Goal: Leave review/rating: Share an evaluation or opinion about a product, service, or content

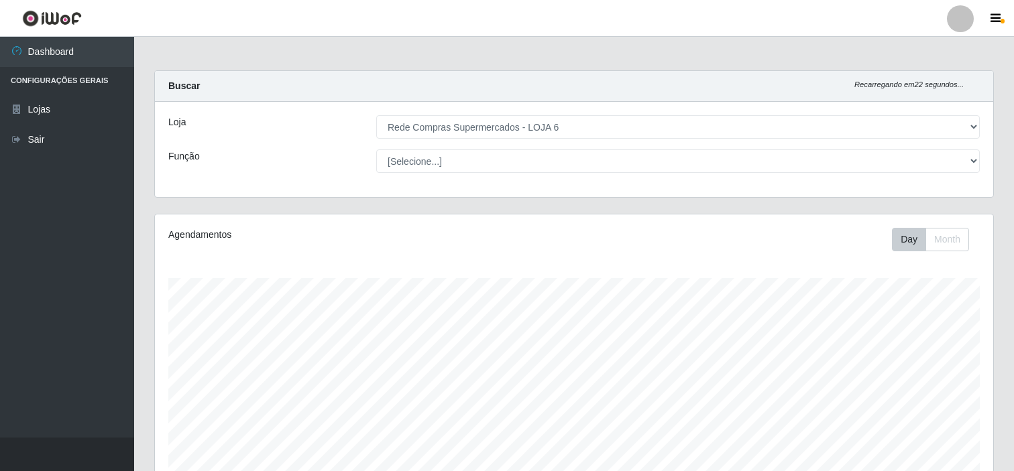
select select "398"
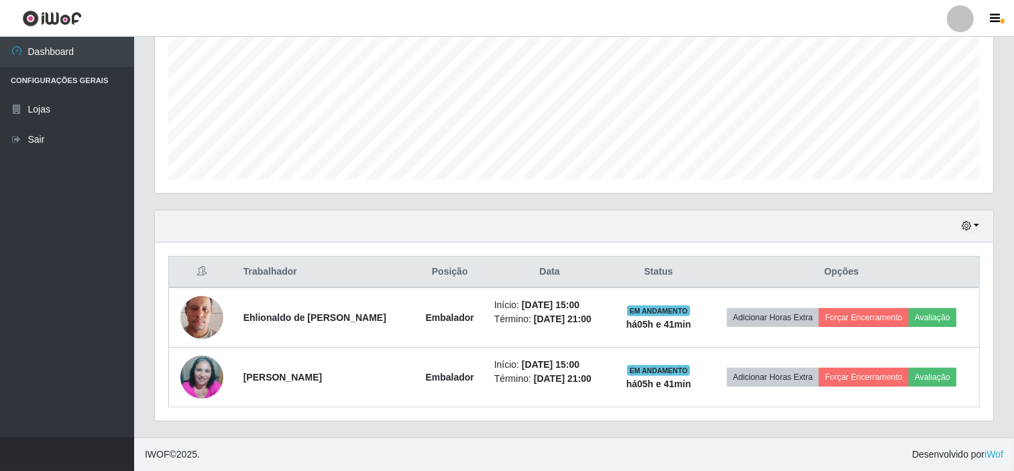
scroll to position [278, 838]
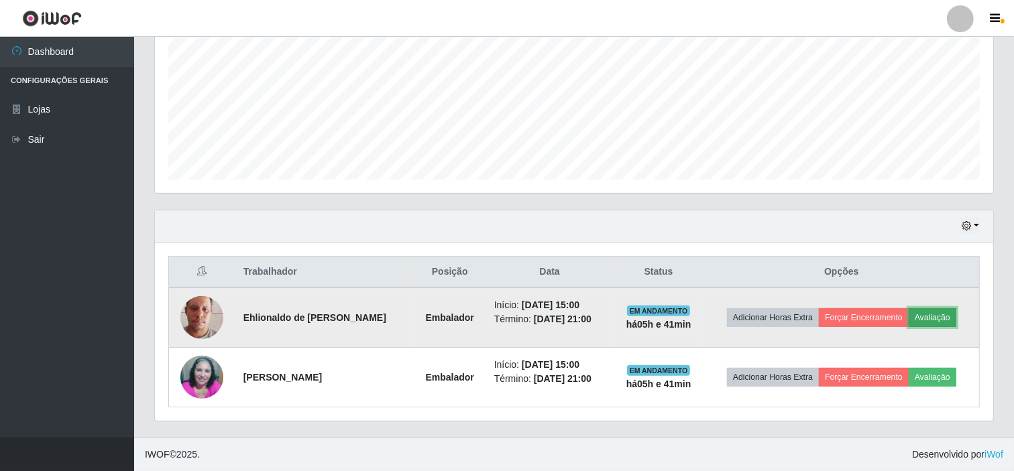
click at [930, 318] on button "Avaliação" at bounding box center [932, 317] width 48 height 19
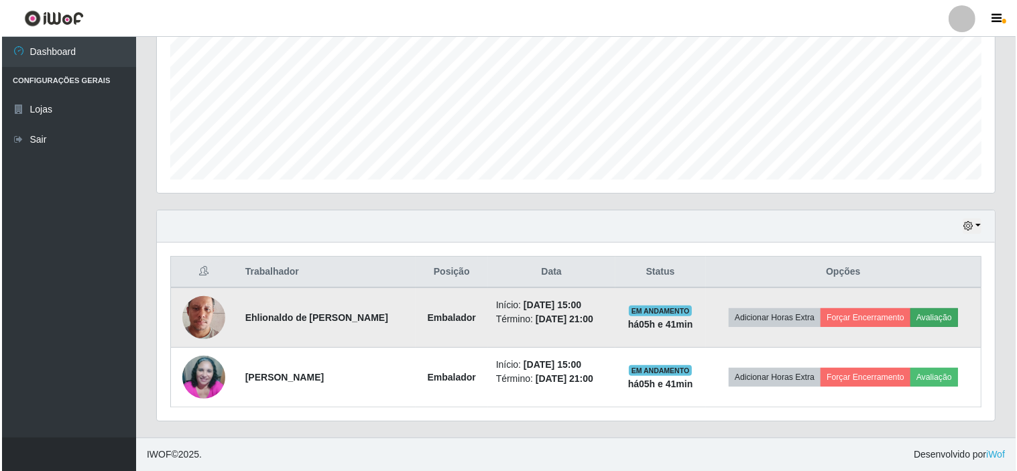
scroll to position [278, 829]
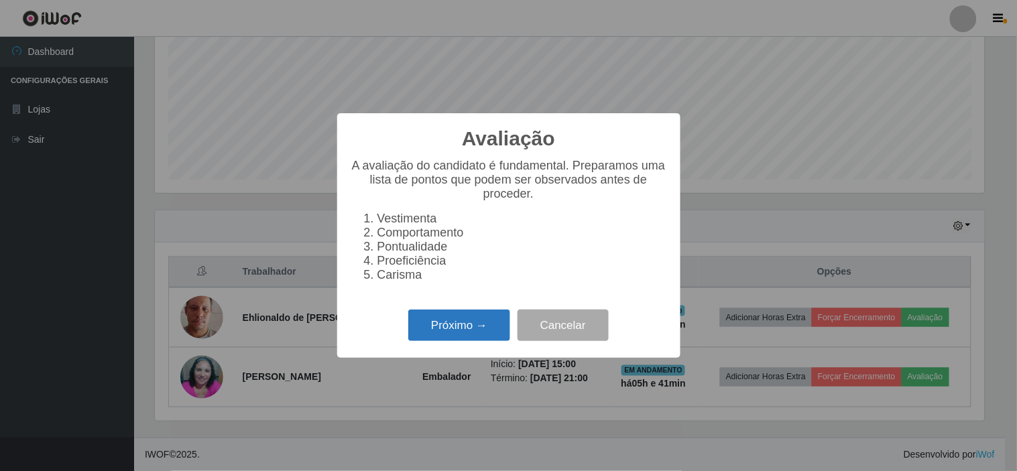
click at [465, 326] on button "Próximo →" at bounding box center [459, 326] width 102 height 32
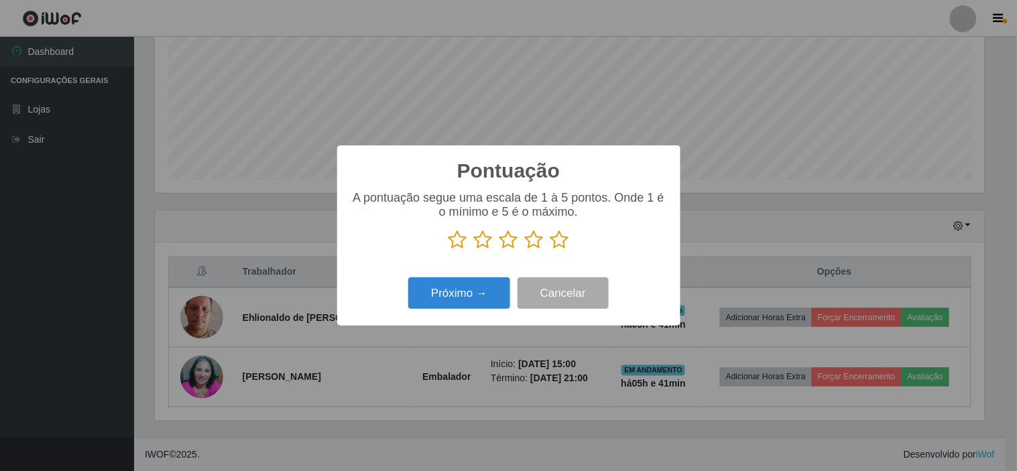
click at [558, 239] on icon at bounding box center [559, 240] width 19 height 20
click at [550, 250] on input "radio" at bounding box center [550, 250] width 0 height 0
click at [461, 294] on button "Próximo →" at bounding box center [459, 294] width 102 height 32
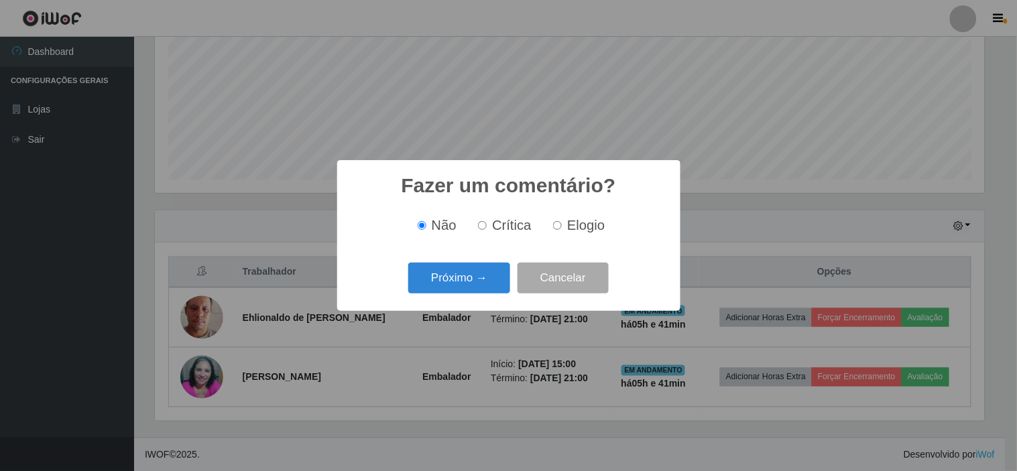
click at [568, 224] on span "Elogio" at bounding box center [586, 225] width 38 height 15
click at [562, 224] on input "Elogio" at bounding box center [557, 225] width 9 height 9
radio input "true"
click at [460, 280] on button "Próximo →" at bounding box center [459, 279] width 102 height 32
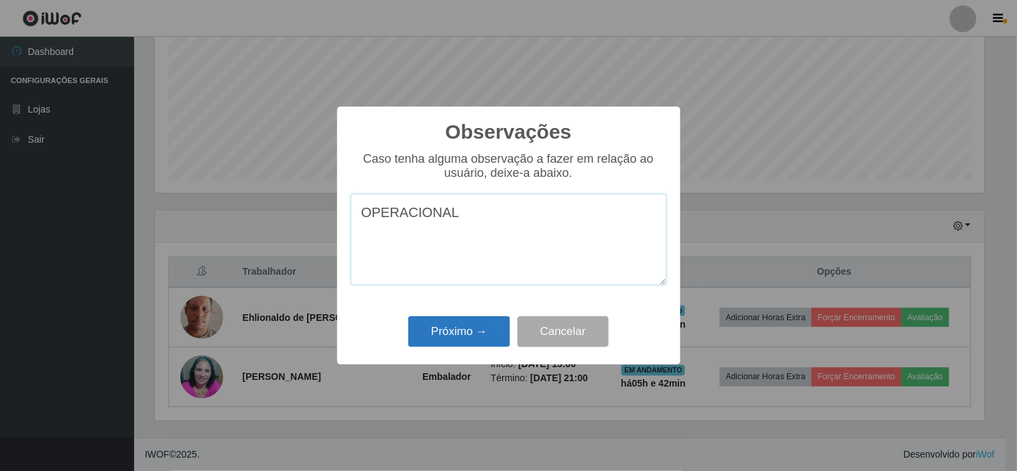
type textarea "OPERACIONAL"
click at [459, 337] on button "Próximo →" at bounding box center [459, 332] width 102 height 32
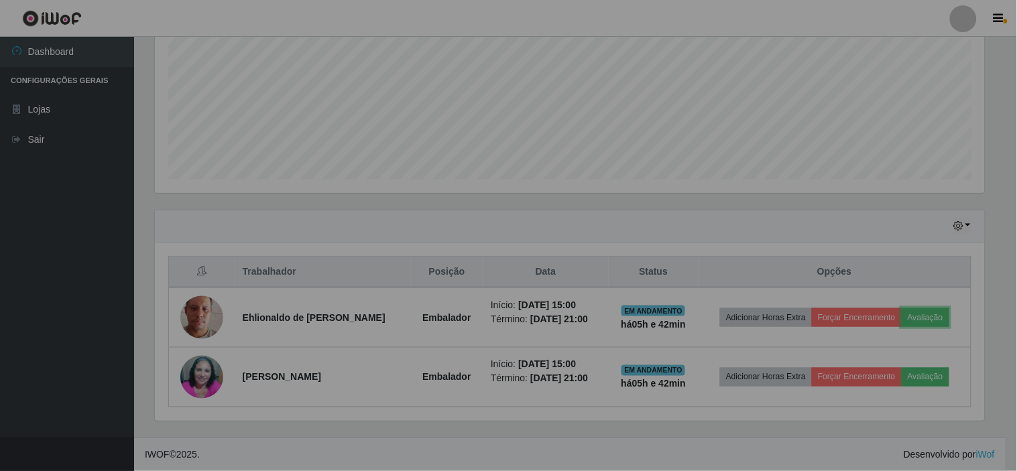
scroll to position [278, 838]
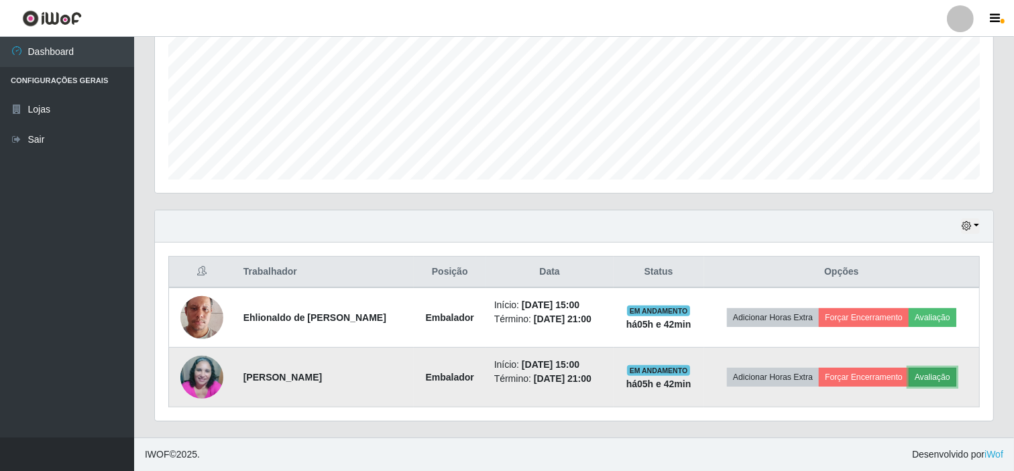
click at [935, 377] on button "Avaliação" at bounding box center [932, 377] width 48 height 19
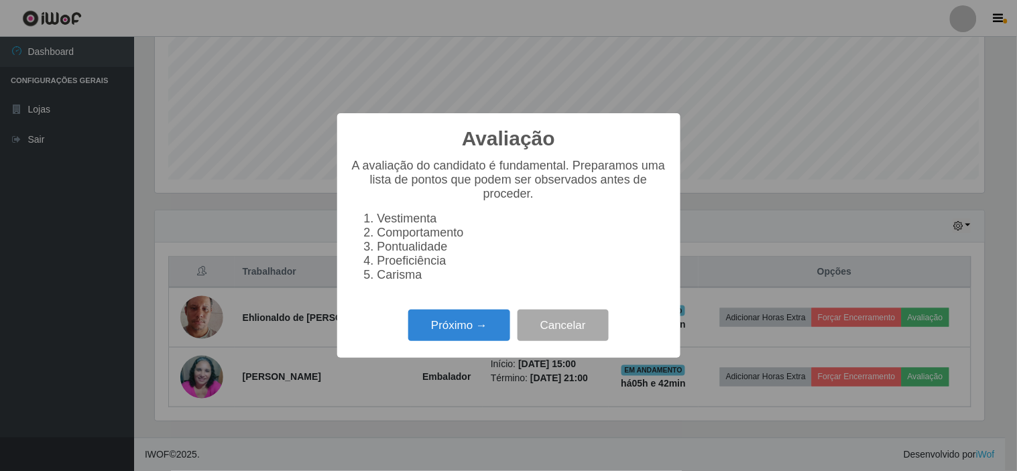
scroll to position [278, 829]
click at [463, 329] on button "Próximo →" at bounding box center [459, 326] width 102 height 32
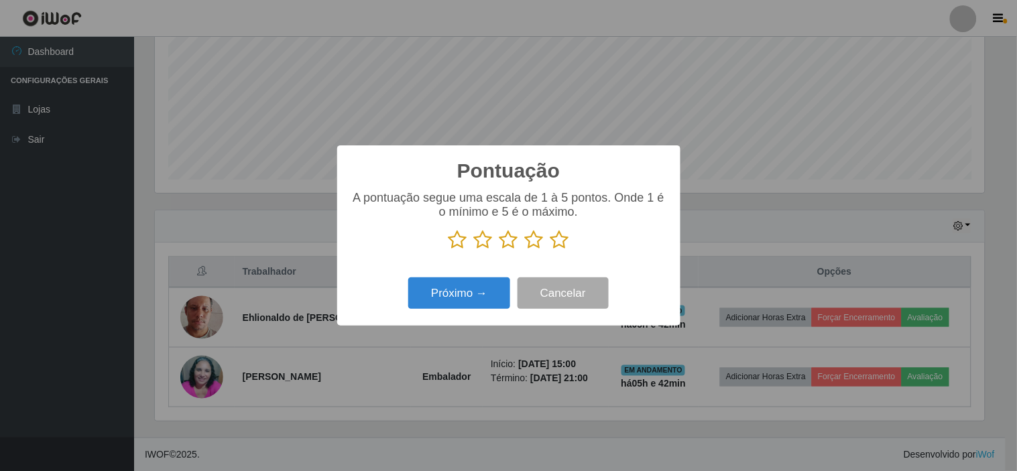
scroll to position [670064, 669512]
click at [558, 245] on icon at bounding box center [559, 240] width 19 height 20
click at [550, 250] on input "radio" at bounding box center [550, 250] width 0 height 0
click at [468, 296] on button "Próximo →" at bounding box center [459, 294] width 102 height 32
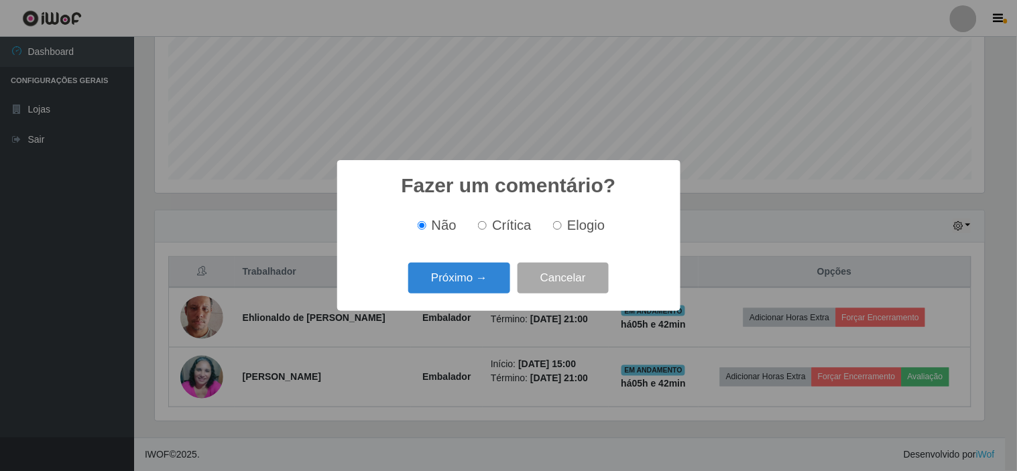
click at [593, 229] on span "Elogio" at bounding box center [586, 225] width 38 height 15
click at [562, 229] on input "Elogio" at bounding box center [557, 225] width 9 height 9
radio input "true"
click at [459, 273] on button "Próximo →" at bounding box center [459, 279] width 102 height 32
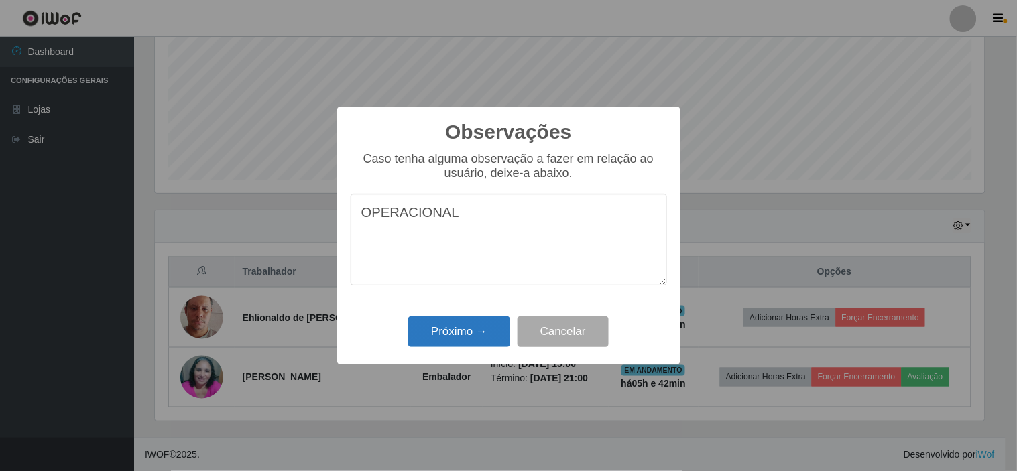
type textarea "OPERACIONAL"
click at [464, 339] on button "Próximo →" at bounding box center [459, 332] width 102 height 32
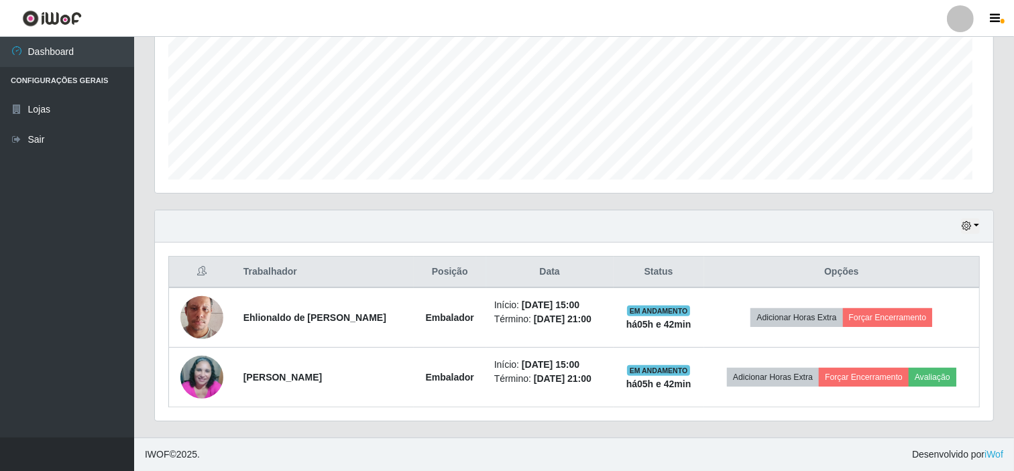
scroll to position [278, 838]
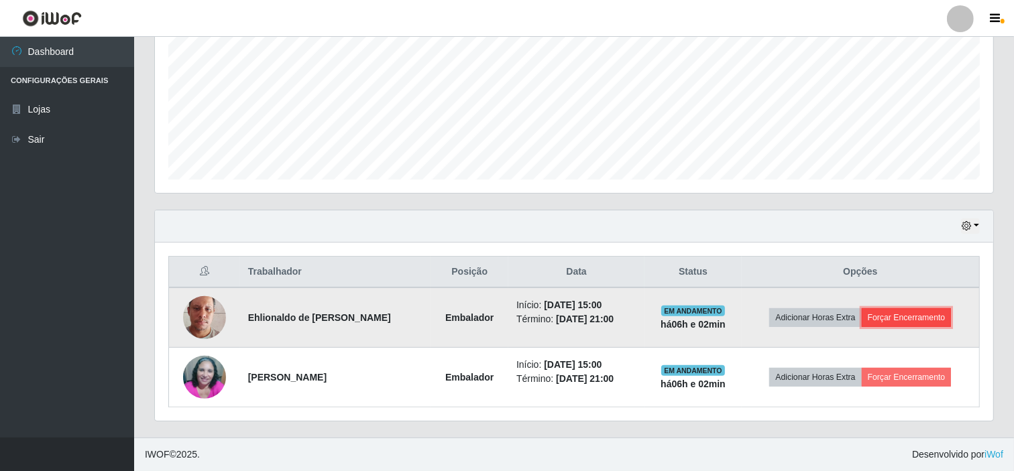
click at [928, 322] on button "Forçar Encerramento" at bounding box center [906, 317] width 90 height 19
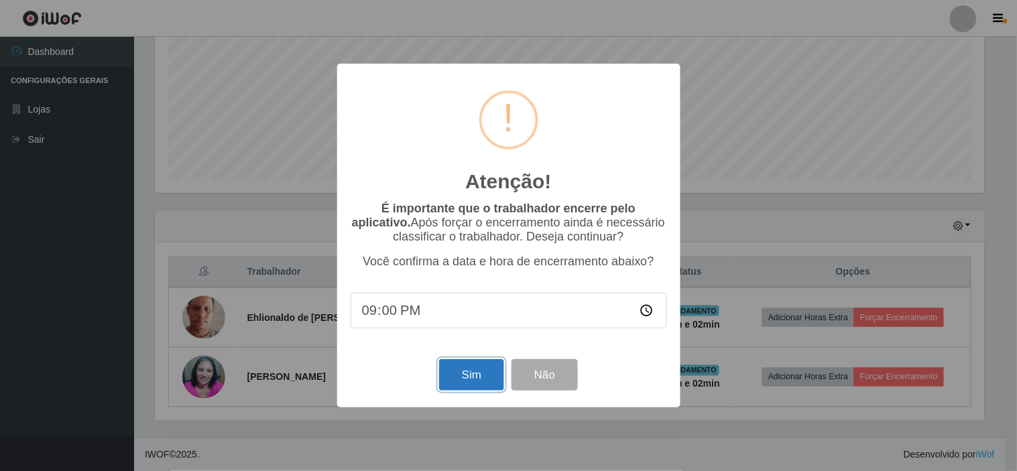
click at [499, 374] on button "Sim" at bounding box center [471, 375] width 65 height 32
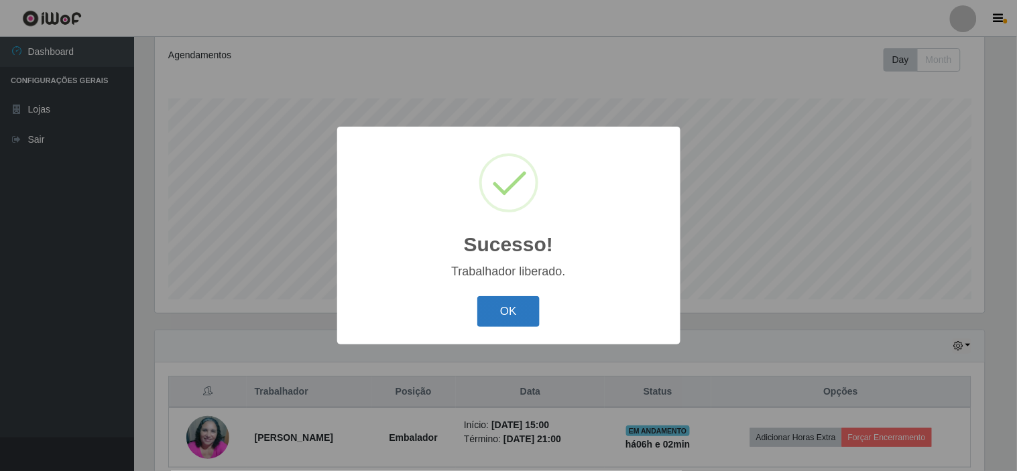
click at [518, 318] on button "OK" at bounding box center [508, 312] width 62 height 32
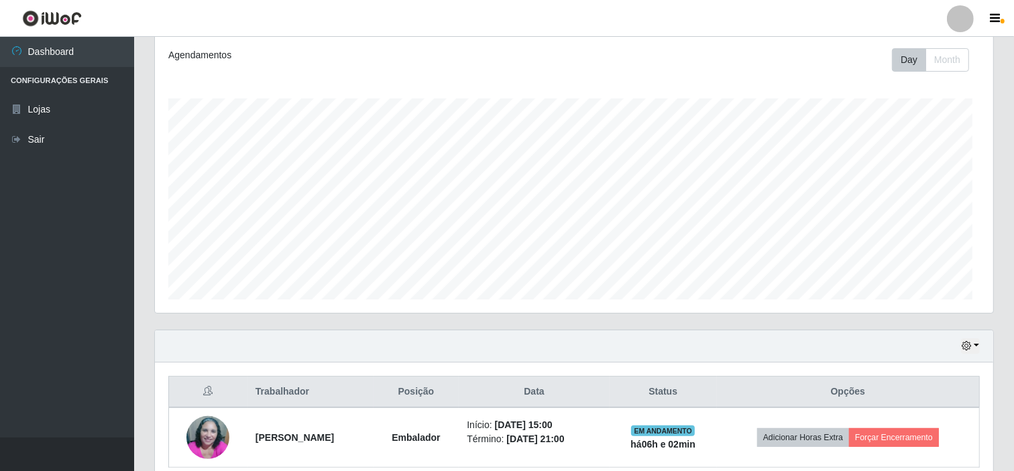
scroll to position [278, 838]
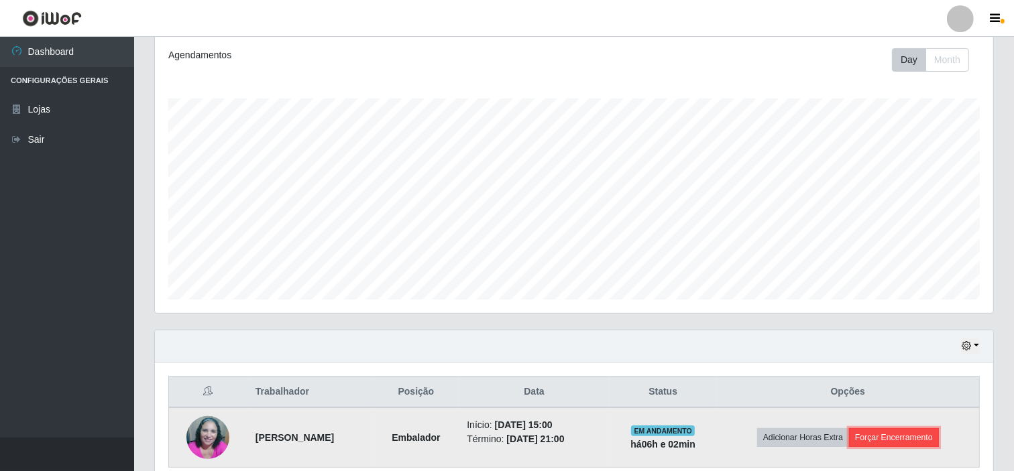
click at [882, 431] on button "Forçar Encerramento" at bounding box center [894, 437] width 90 height 19
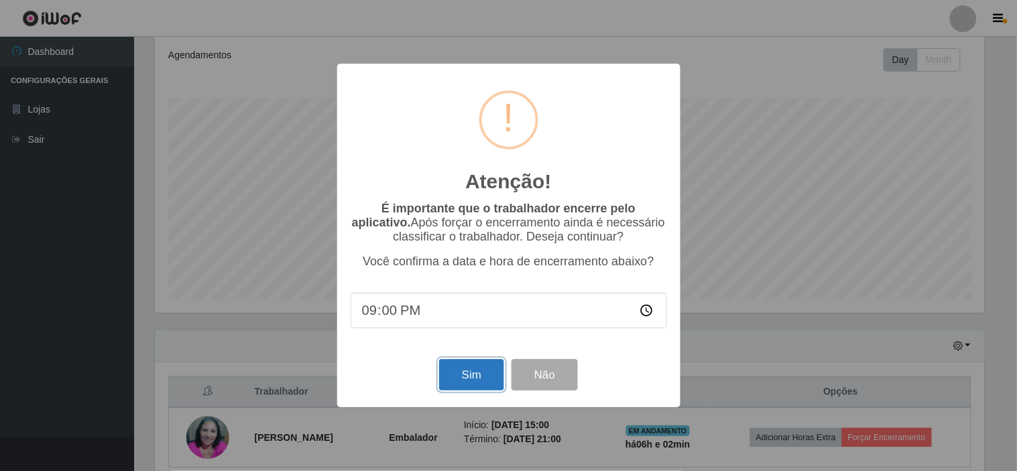
click at [461, 372] on button "Sim" at bounding box center [471, 375] width 65 height 32
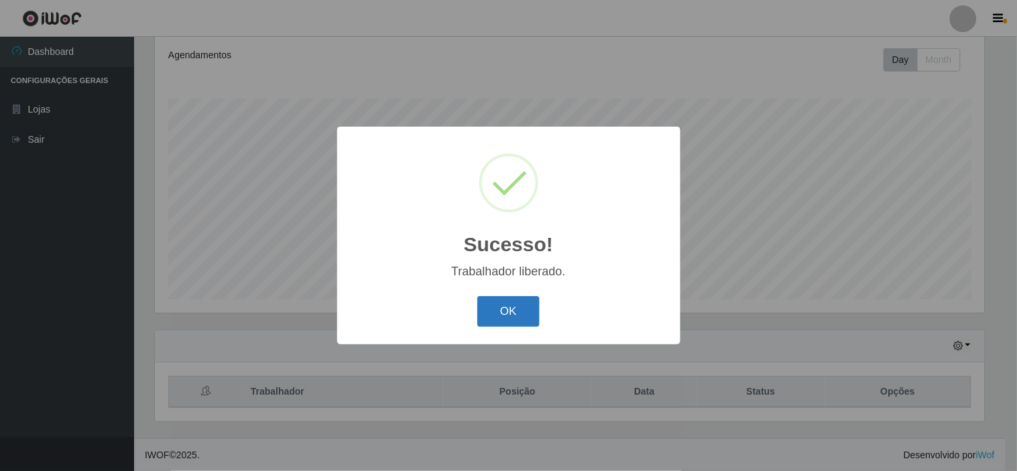
click at [534, 302] on button "OK" at bounding box center [508, 312] width 62 height 32
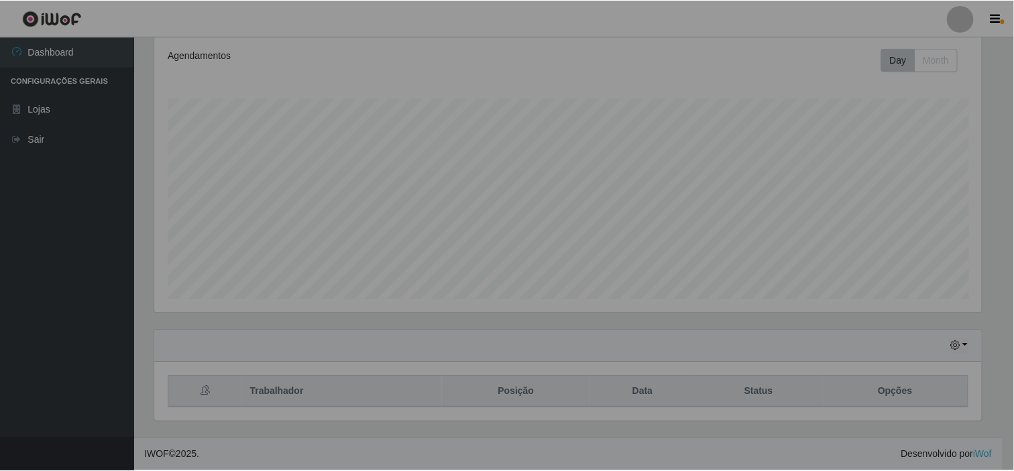
scroll to position [278, 838]
